Goal: Information Seeking & Learning: Learn about a topic

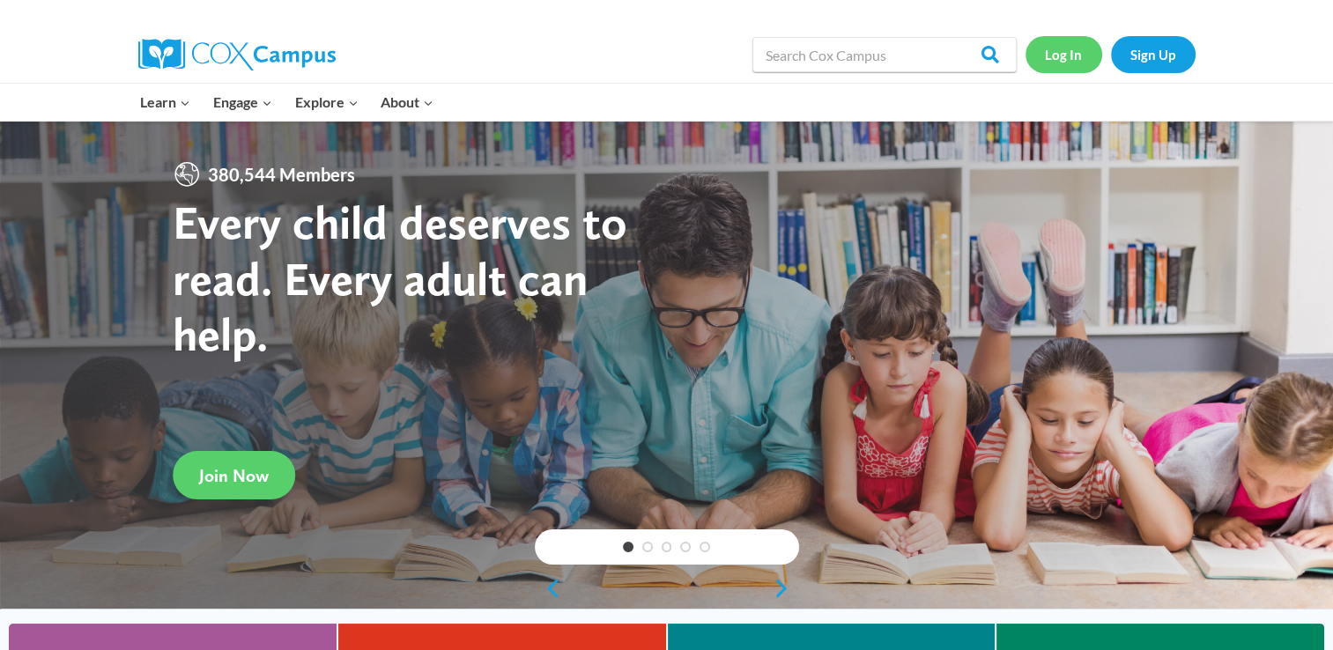
click at [1056, 51] on link "Log In" at bounding box center [1064, 54] width 77 height 36
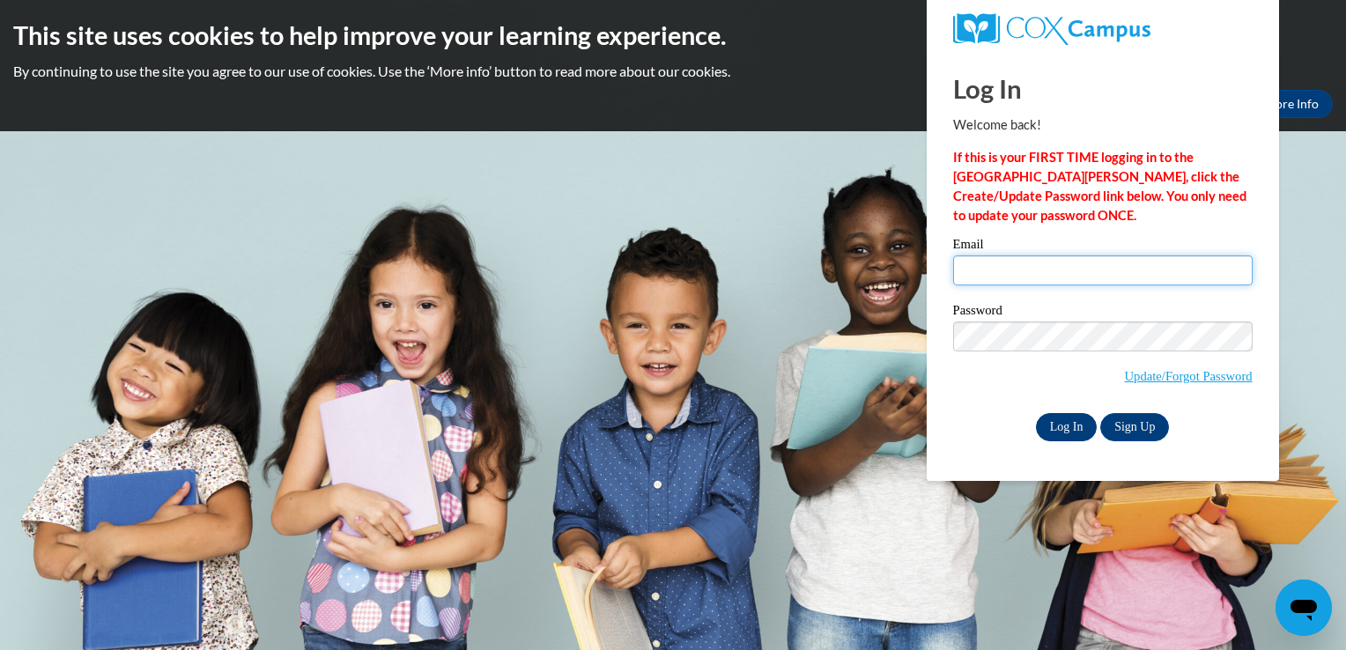
type input "erlord@gmail.com"
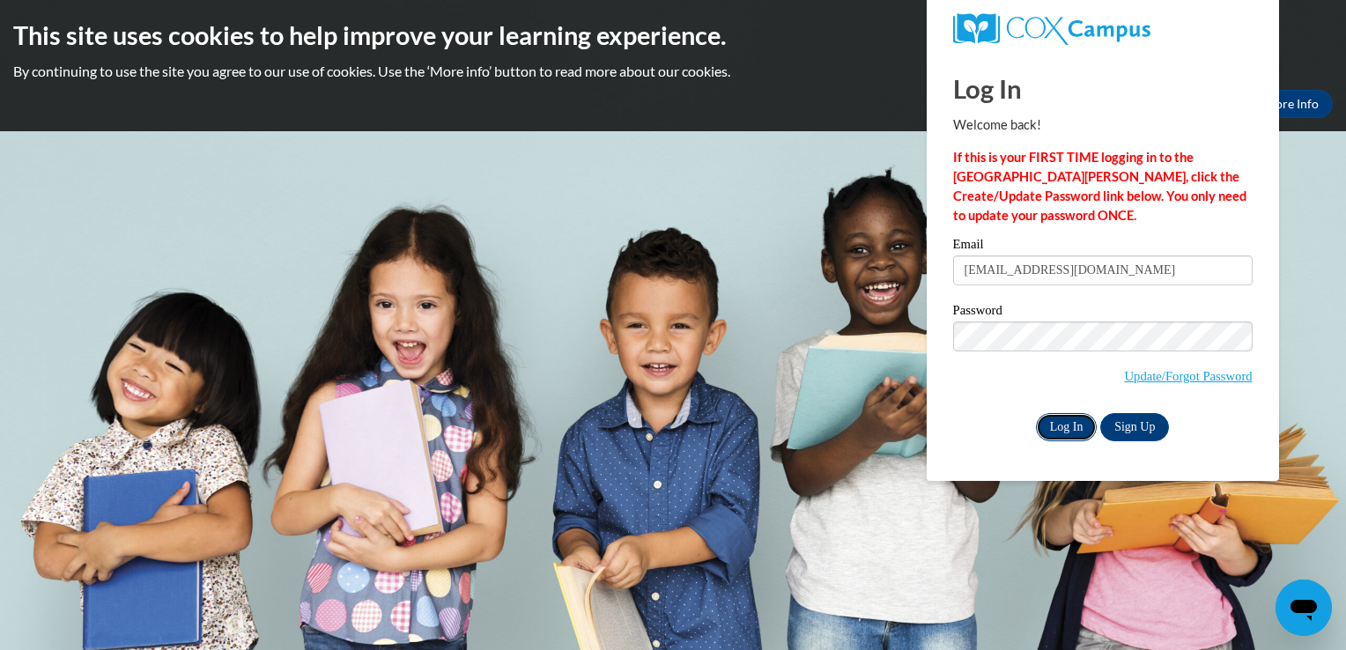
click at [1044, 433] on input "Log In" at bounding box center [1067, 427] width 62 height 28
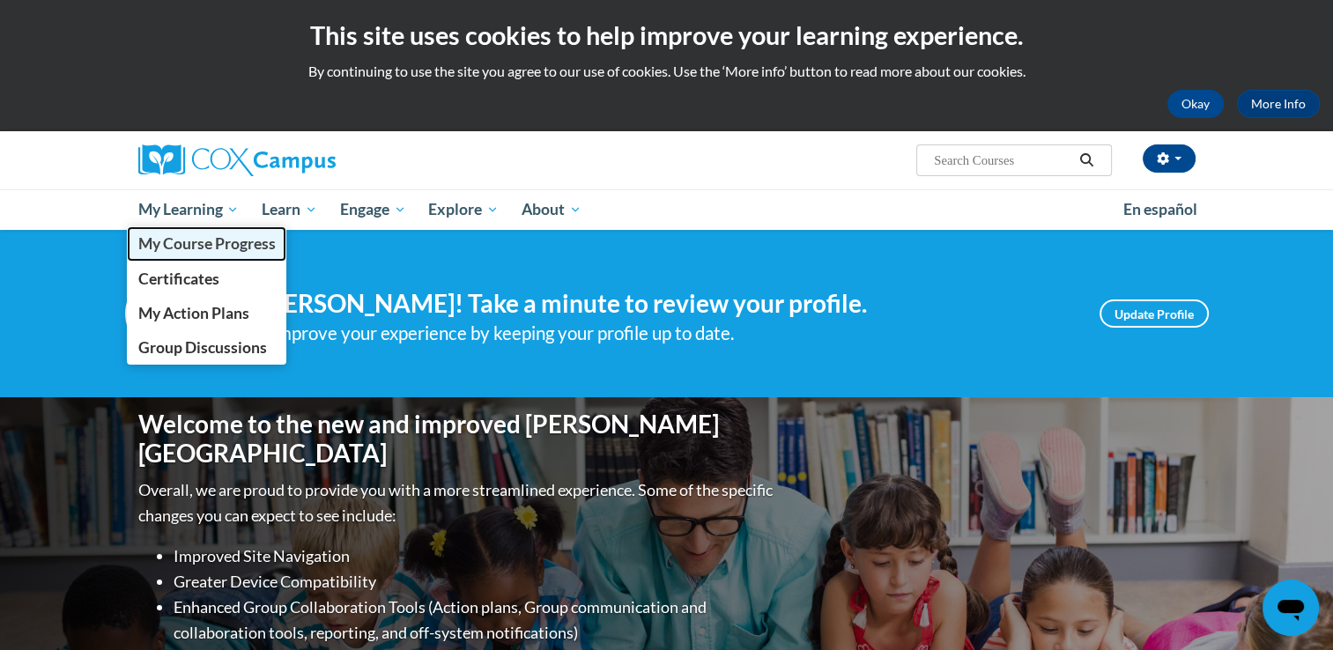
click at [219, 248] on span "My Course Progress" at bounding box center [205, 243] width 137 height 19
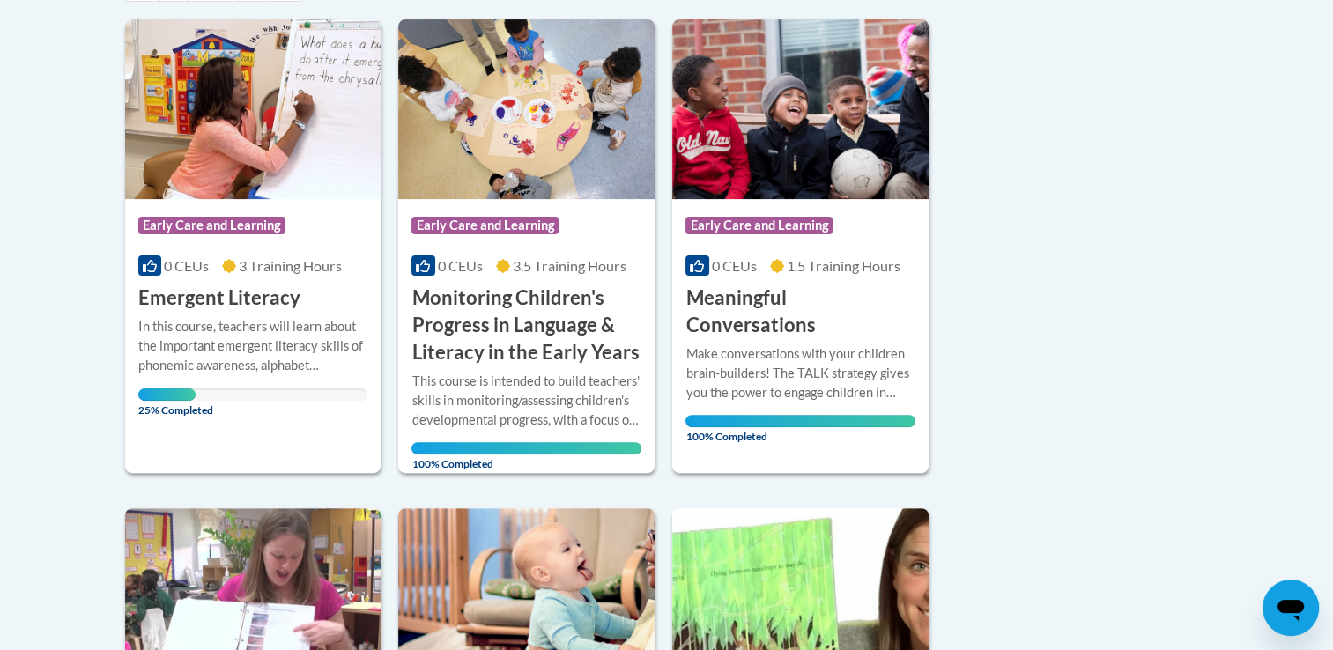
scroll to position [455, 0]
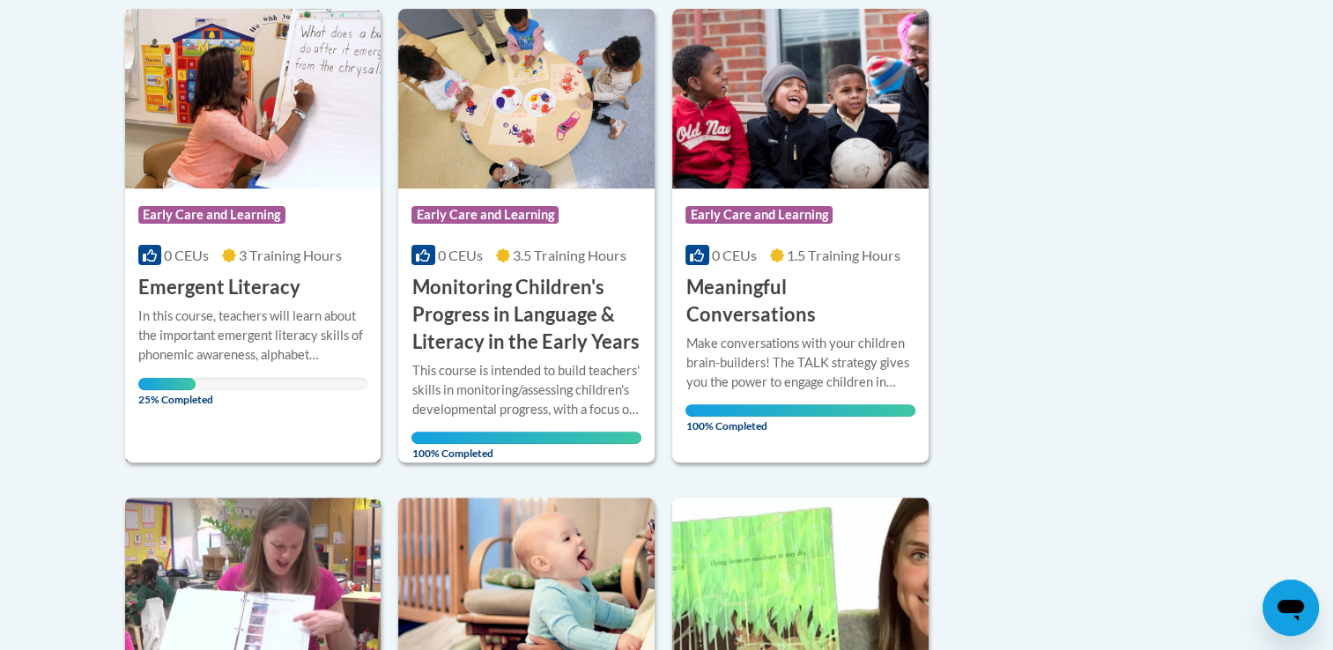
click at [302, 150] on img at bounding box center [253, 99] width 256 height 180
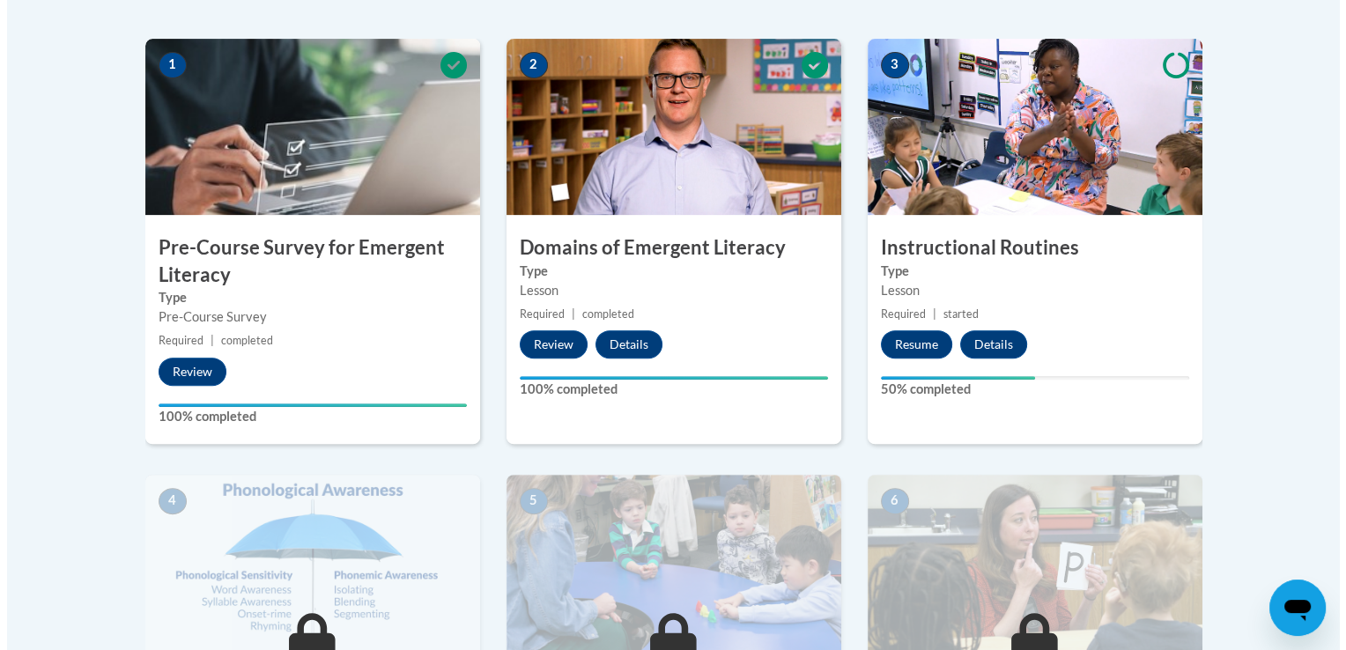
scroll to position [581, 0]
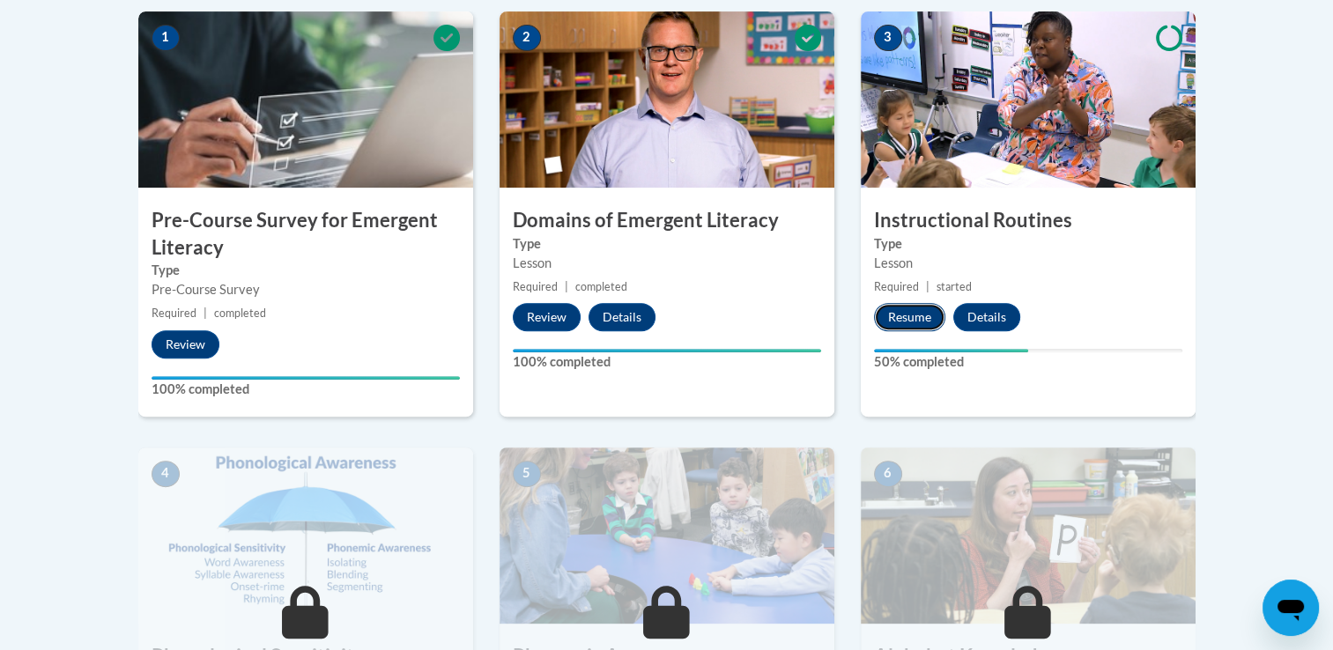
click at [902, 316] on button "Resume" at bounding box center [909, 317] width 71 height 28
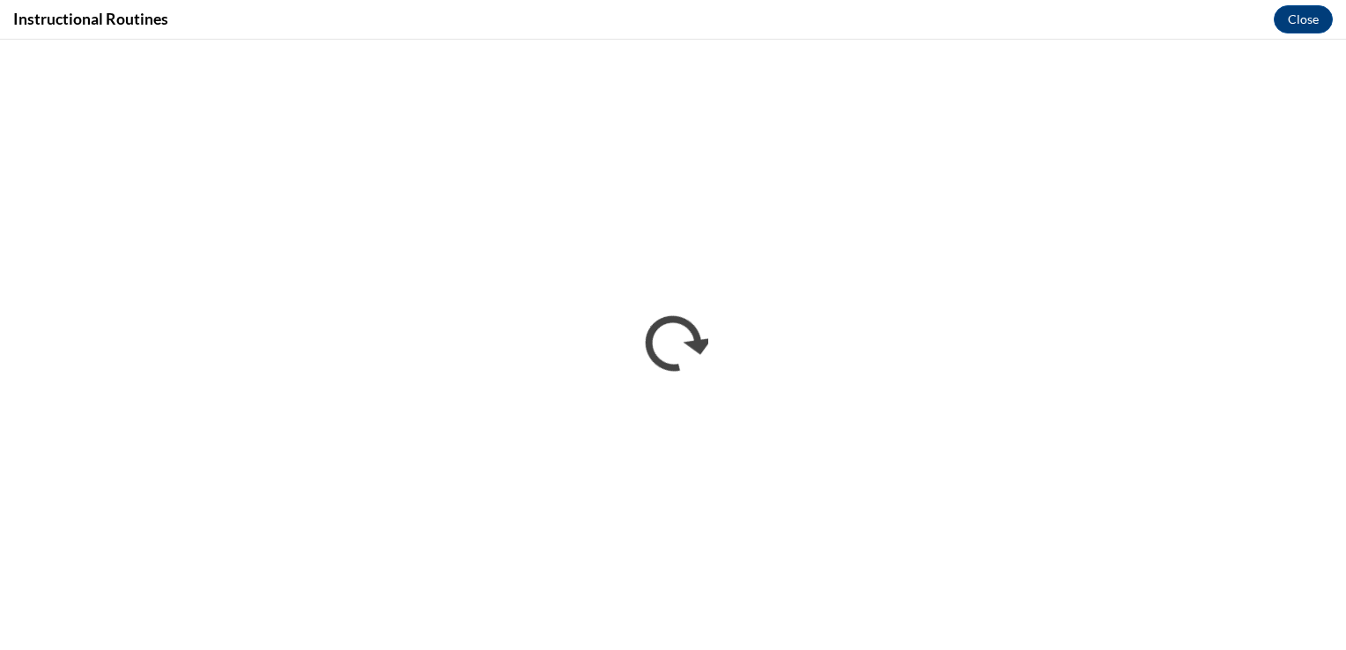
scroll to position [0, 0]
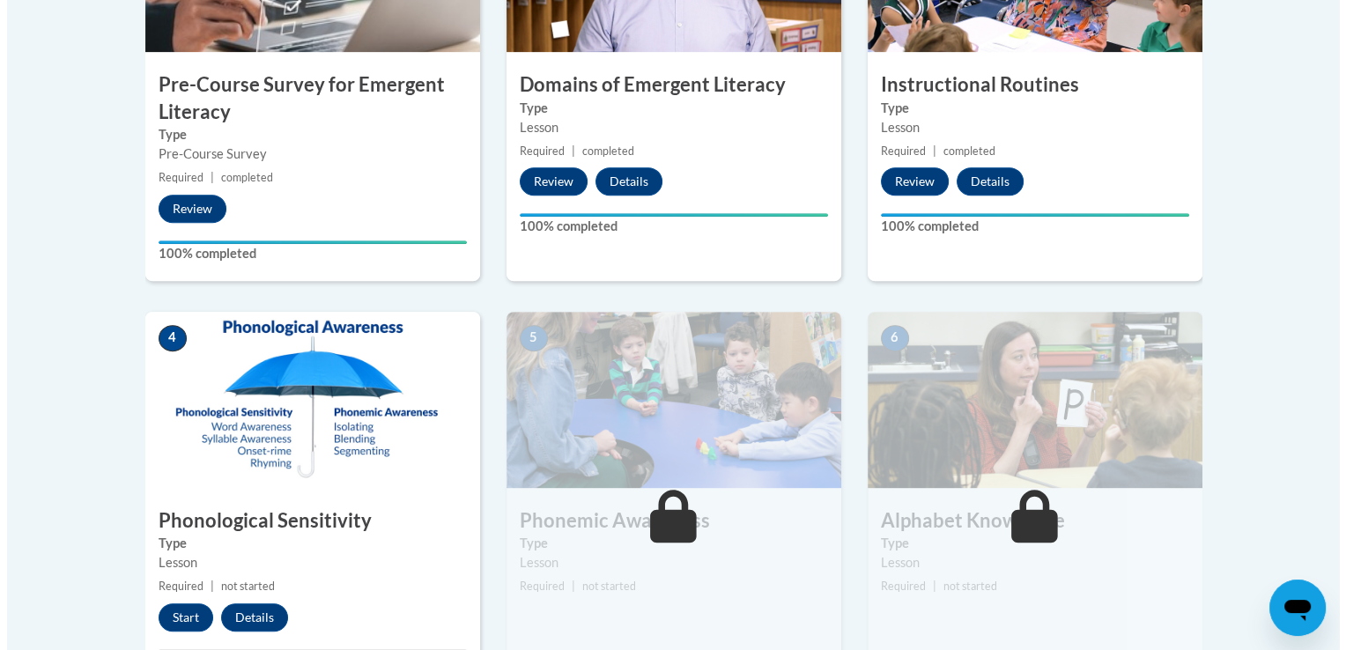
scroll to position [727, 0]
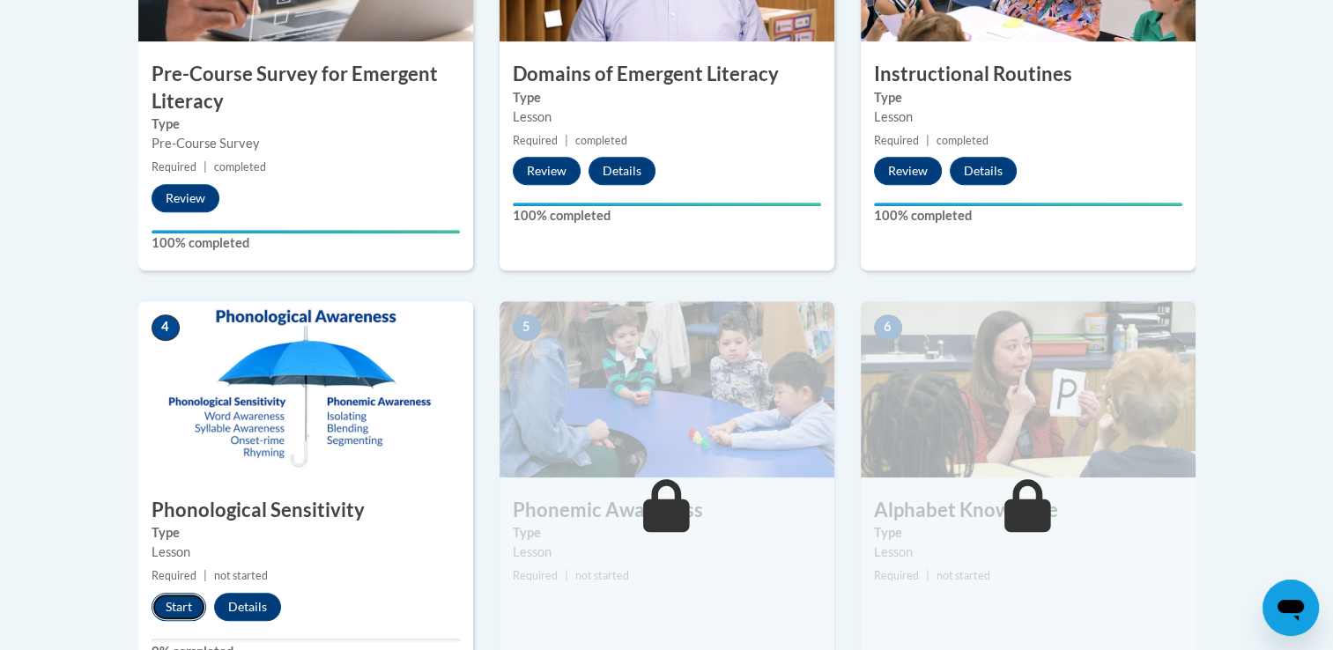
click at [169, 604] on button "Start" at bounding box center [179, 607] width 55 height 28
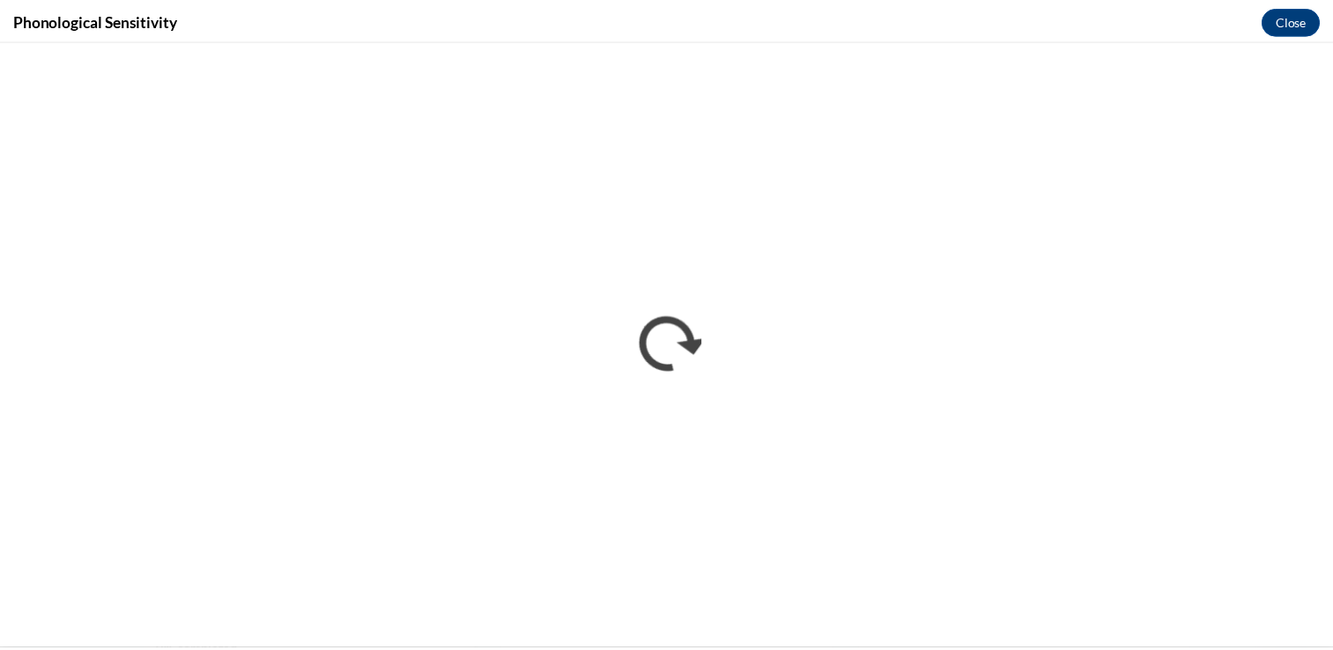
scroll to position [0, 0]
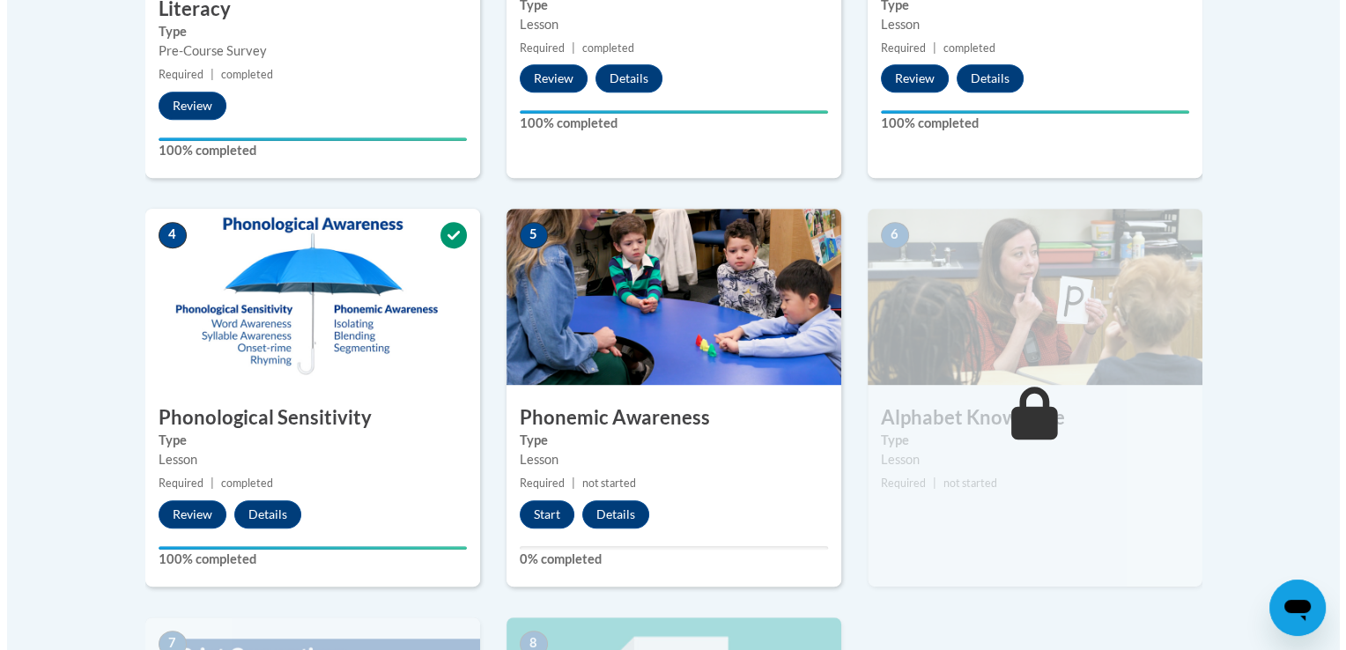
scroll to position [835, 0]
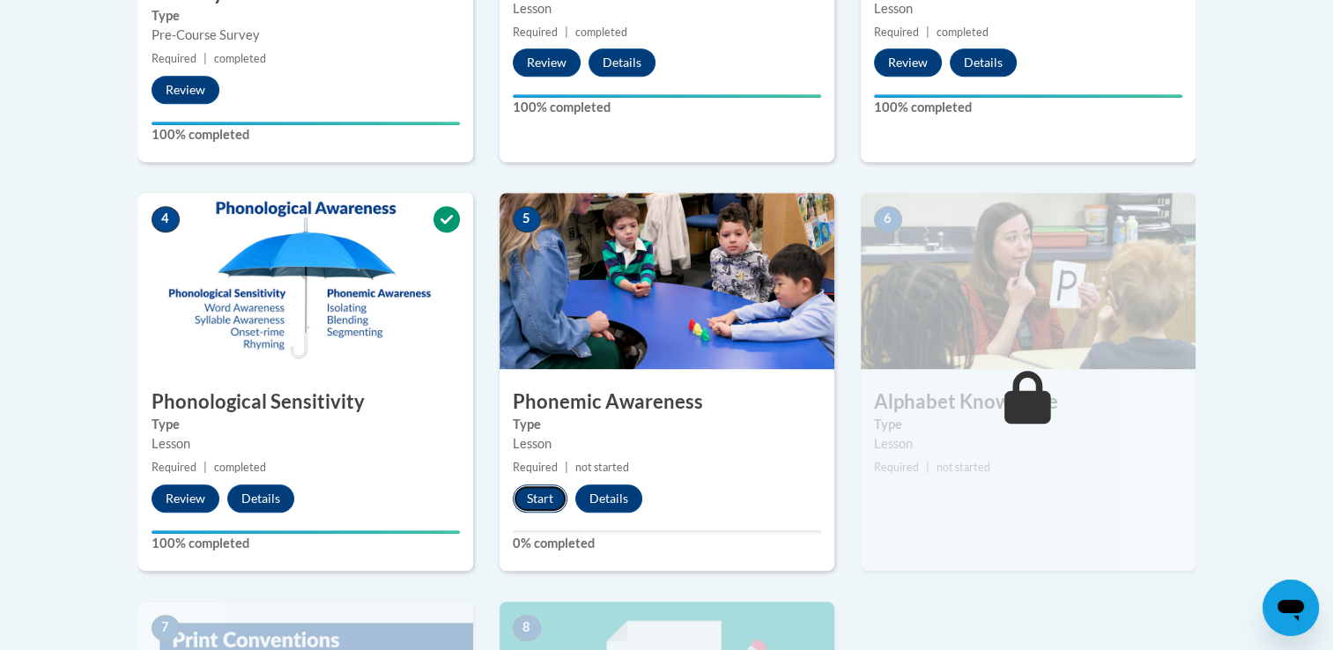
click at [539, 492] on button "Start" at bounding box center [540, 499] width 55 height 28
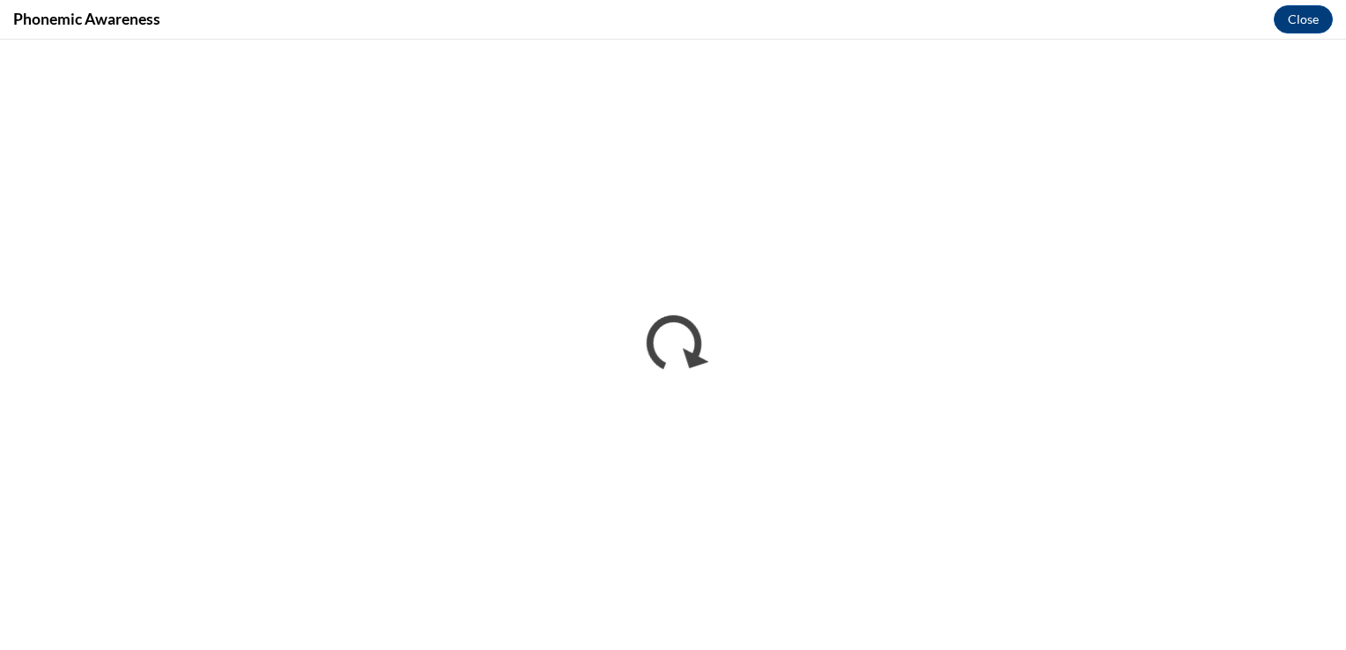
scroll to position [0, 0]
